Goal: Navigation & Orientation: Find specific page/section

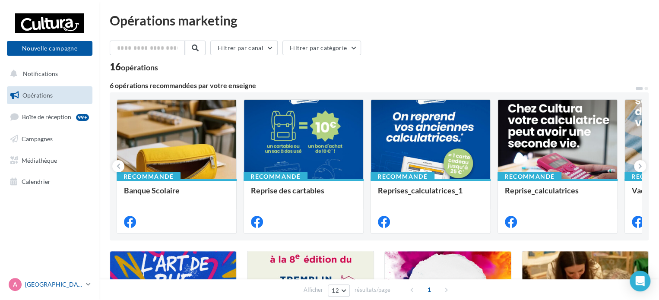
click at [33, 282] on p "[GEOGRAPHIC_DATA]" at bounding box center [53, 284] width 57 height 9
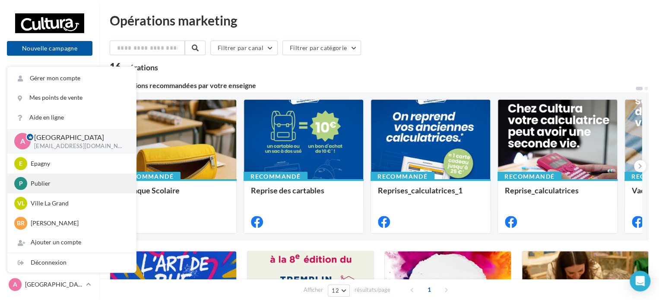
click at [43, 177] on div "P Publier [EMAIL_ADDRESS][DOMAIN_NAME]" at bounding box center [71, 183] width 115 height 13
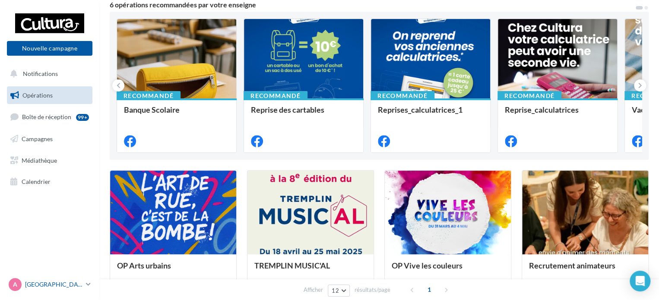
scroll to position [86, 0]
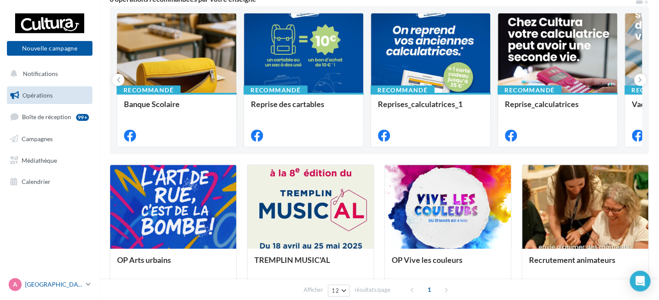
click at [45, 283] on p "[GEOGRAPHIC_DATA]" at bounding box center [53, 284] width 57 height 9
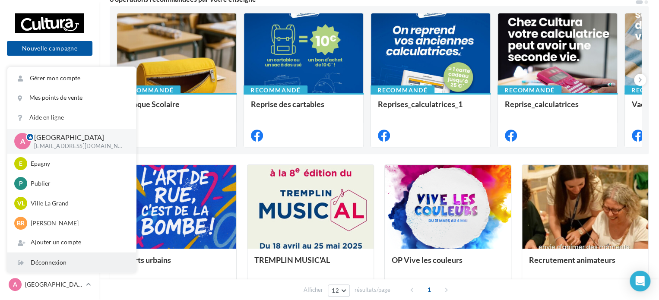
click at [43, 261] on div "Déconnexion" at bounding box center [71, 262] width 129 height 19
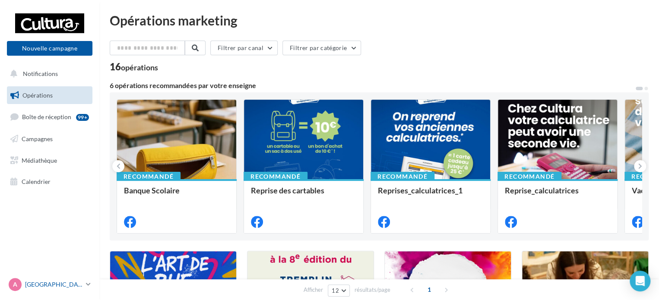
click at [46, 282] on p "[GEOGRAPHIC_DATA]" at bounding box center [53, 284] width 57 height 9
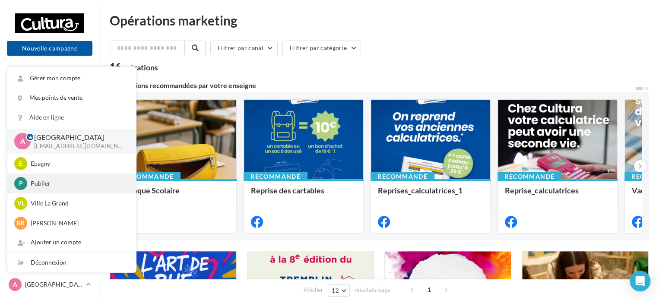
click at [49, 184] on p "Publier" at bounding box center [78, 183] width 95 height 9
